Goal: Task Accomplishment & Management: Use online tool/utility

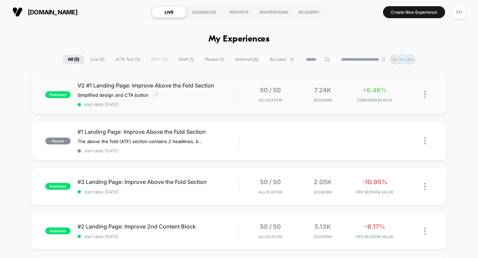
click at [153, 90] on div "V2 #1 Landing Page: Improve Above the Fold Section Simplified design and CTA bu…" at bounding box center [158, 94] width 162 height 25
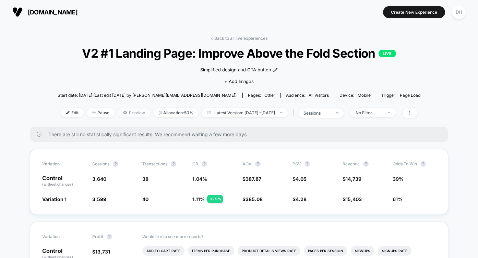
click at [123, 114] on icon at bounding box center [125, 112] width 4 height 4
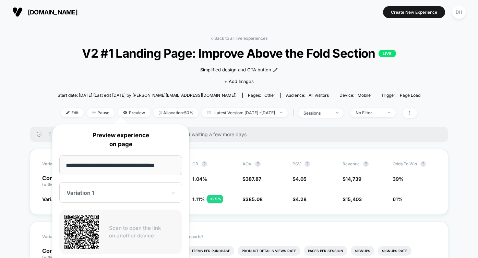
scroll to position [243, 0]
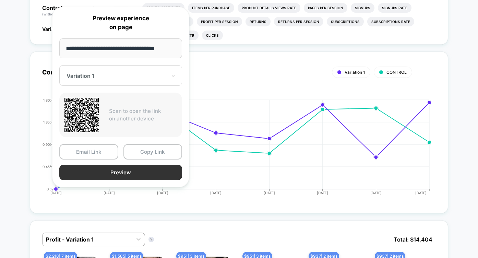
click at [134, 169] on button "Preview" at bounding box center [120, 172] width 123 height 15
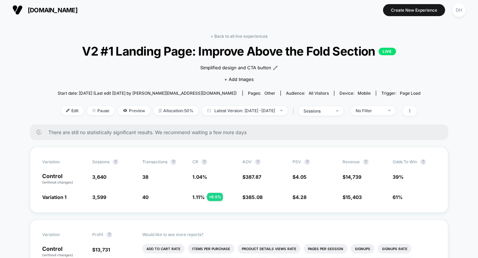
scroll to position [0, 0]
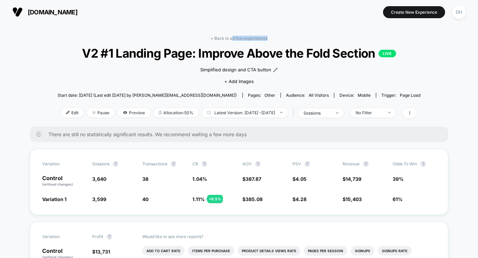
drag, startPoint x: 232, startPoint y: 37, endPoint x: 337, endPoint y: 35, distance: 104.6
click at [339, 36] on div "< Back to all live experiences V2 #1 Landing Page: Improve Above the Fold Secti…" at bounding box center [239, 81] width 363 height 91
click at [417, 112] on span at bounding box center [410, 113] width 14 height 10
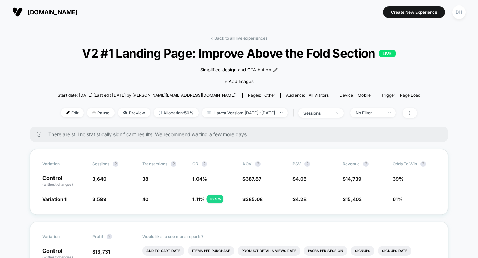
click at [412, 113] on icon at bounding box center [410, 113] width 4 height 4
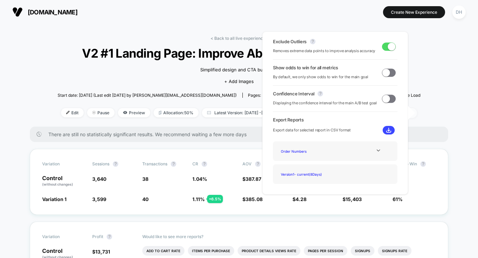
click at [412, 113] on icon at bounding box center [410, 113] width 4 height 4
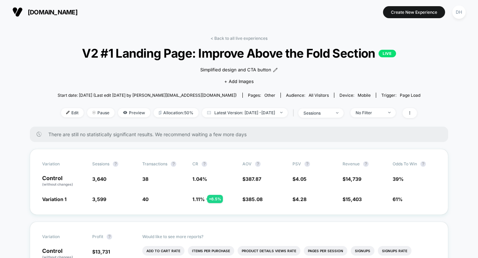
click at [61, 116] on span "Edit" at bounding box center [72, 112] width 23 height 9
